Goal: Find contact information: Find contact information

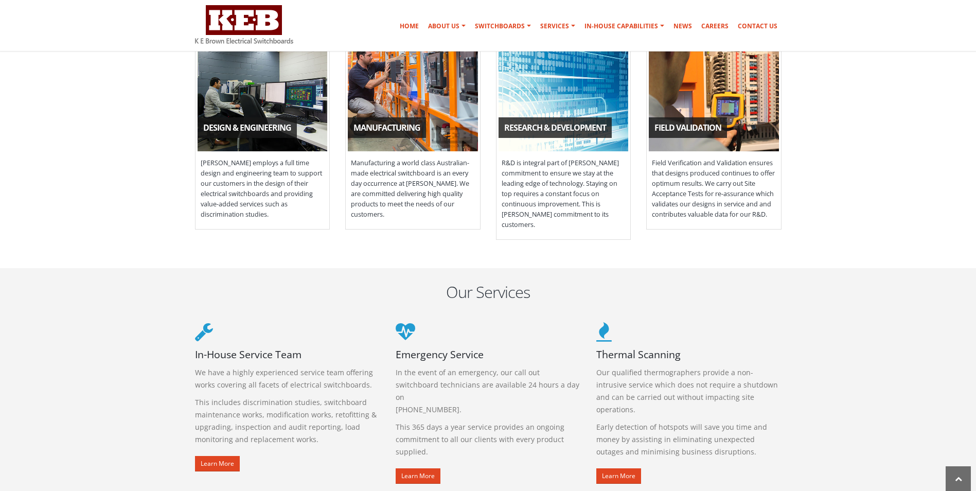
scroll to position [978, 0]
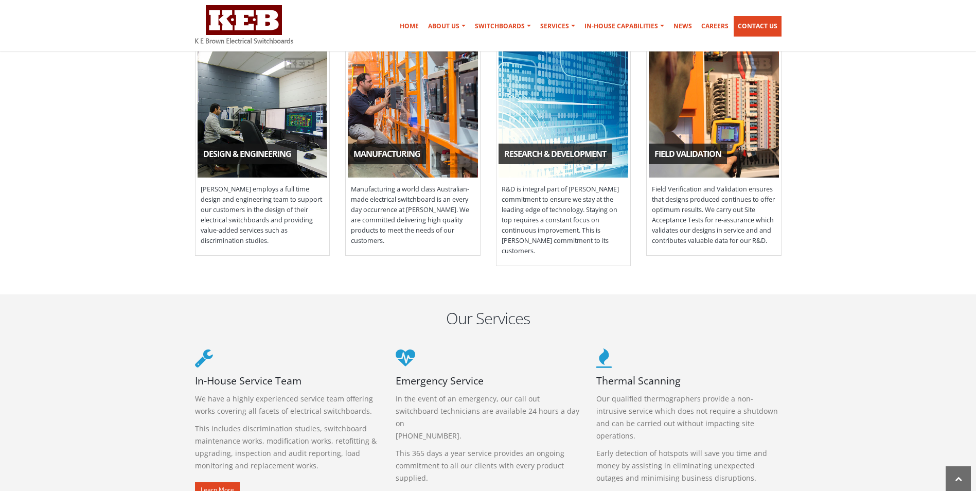
click at [761, 29] on link "Contact Us" at bounding box center [758, 26] width 48 height 21
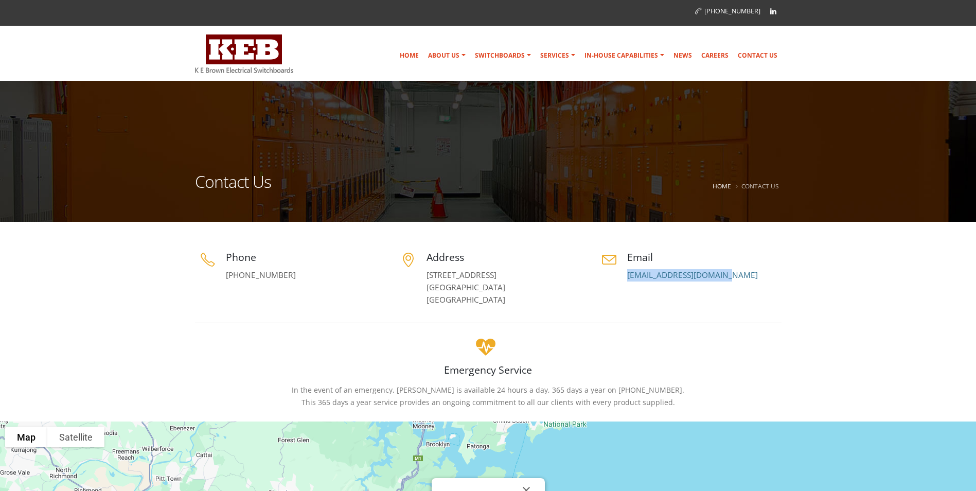
drag, startPoint x: 733, startPoint y: 276, endPoint x: 624, endPoint y: 276, distance: 109.1
click at [624, 276] on div "Email [EMAIL_ADDRESS][DOMAIN_NAME]" at bounding box center [688, 265] width 185 height 31
drag, startPoint x: 624, startPoint y: 276, endPoint x: 642, endPoint y: 274, distance: 18.6
copy link "[EMAIL_ADDRESS][DOMAIN_NAME]"
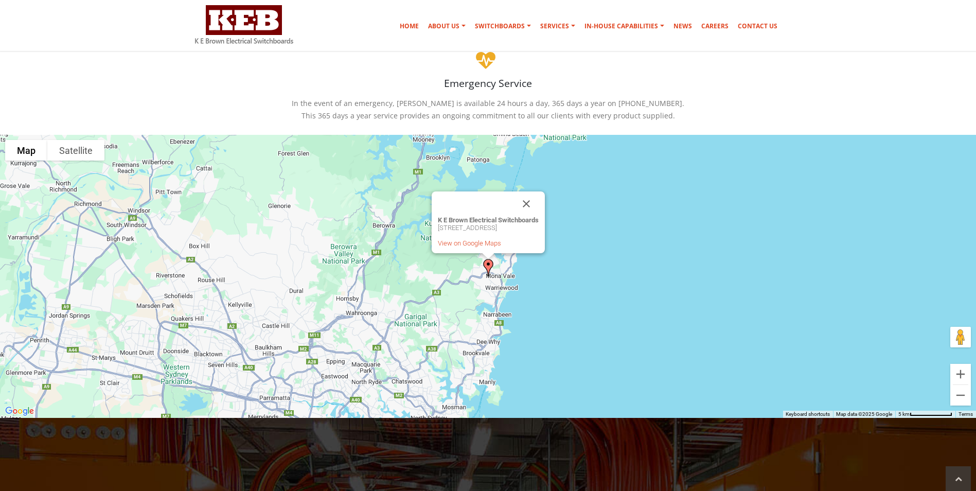
scroll to position [309, 0]
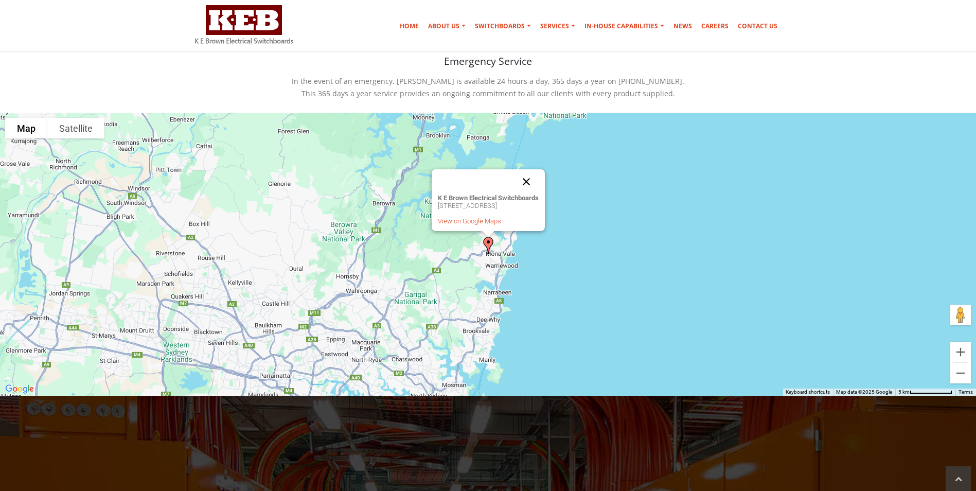
click at [539, 180] on button "Close" at bounding box center [526, 181] width 25 height 25
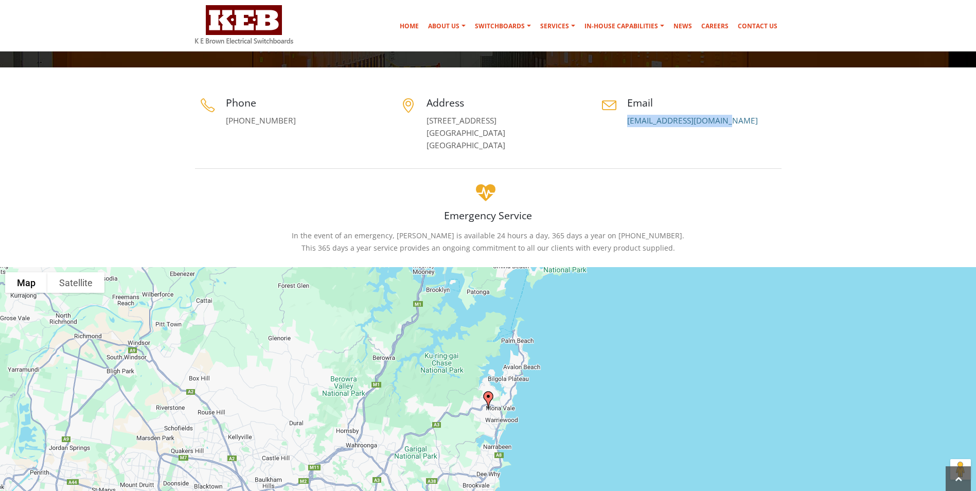
scroll to position [0, 0]
